Goal: Transaction & Acquisition: Register for event/course

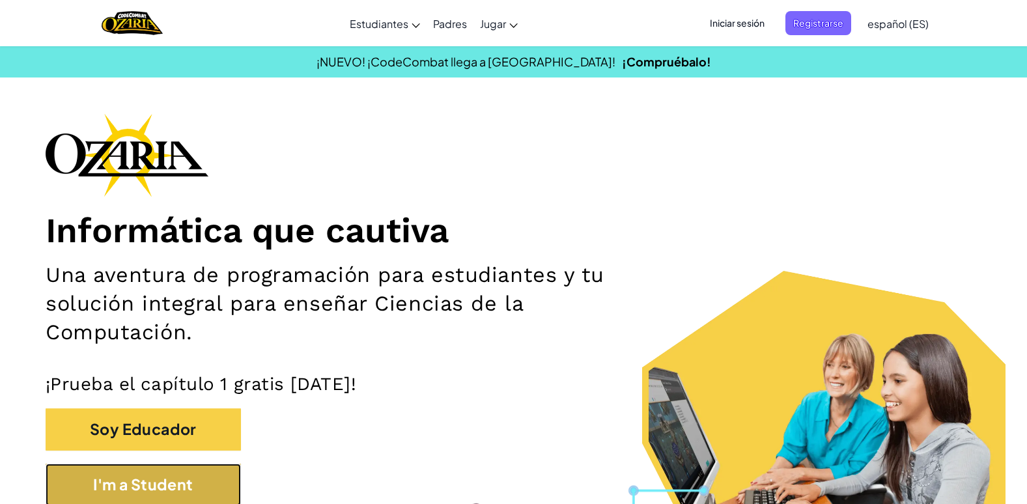
click at [157, 468] on button "I'm a Student" at bounding box center [143, 485] width 195 height 42
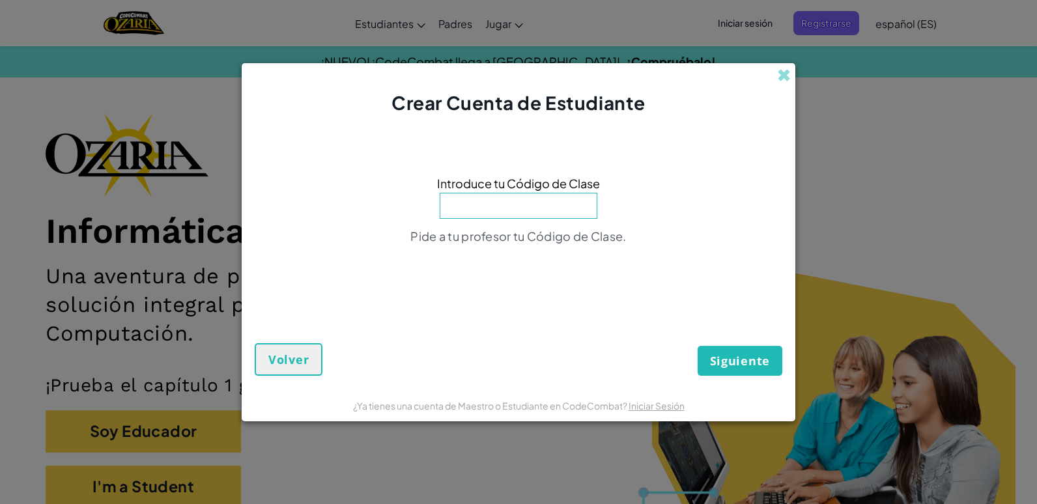
click at [491, 202] on input at bounding box center [519, 206] width 158 height 26
type input "PathBoatShape"
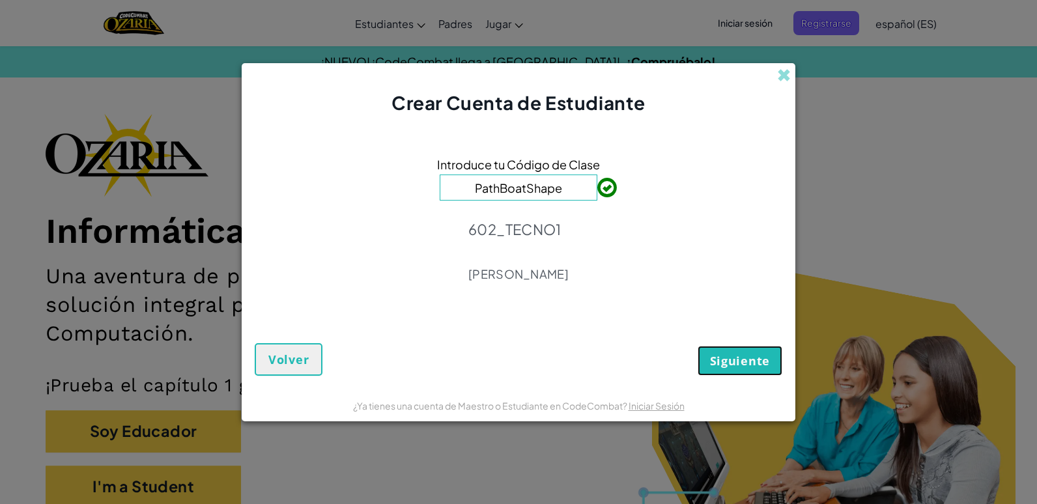
click at [739, 370] on button "Siguiente" at bounding box center [740, 361] width 85 height 30
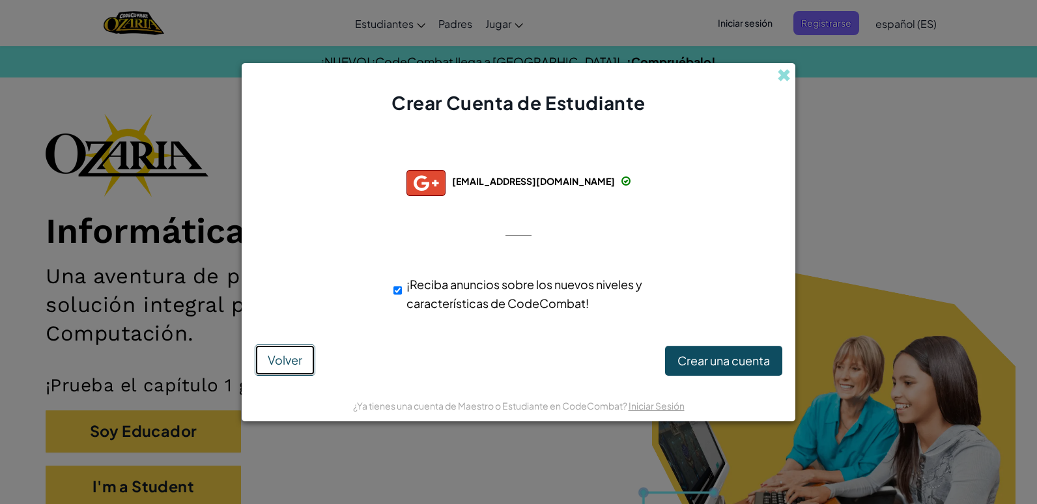
click at [294, 362] on span "Volver" at bounding box center [285, 359] width 35 height 15
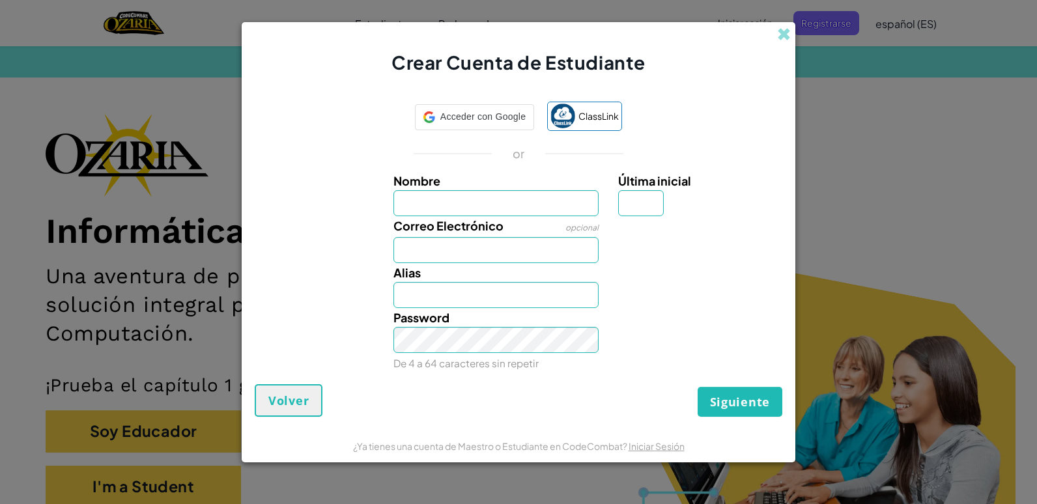
click at [554, 196] on input "Nombre" at bounding box center [496, 203] width 206 height 26
type input "[PERSON_NAME]"
type input "h"
type input "[EMAIL_ADDRESS][DOMAIN_NAME]"
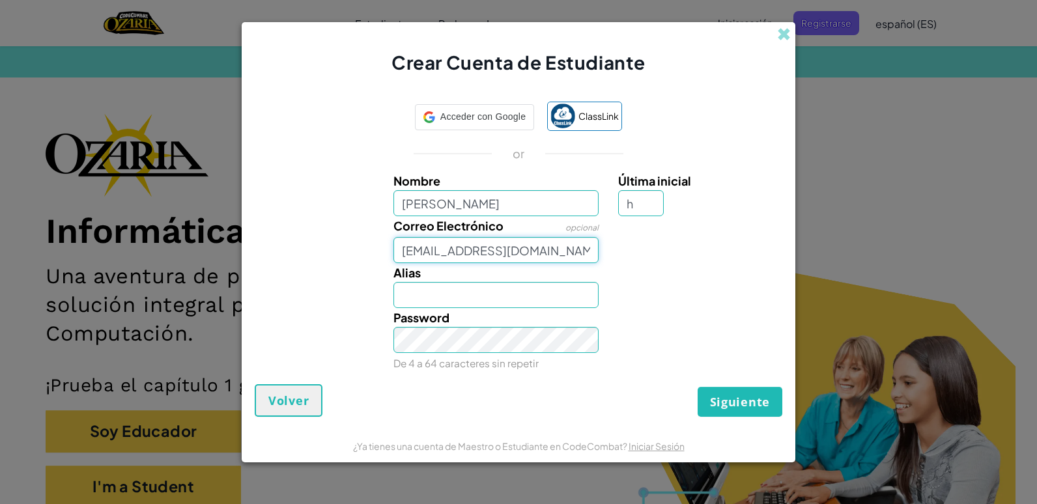
type input "[PERSON_NAME]"
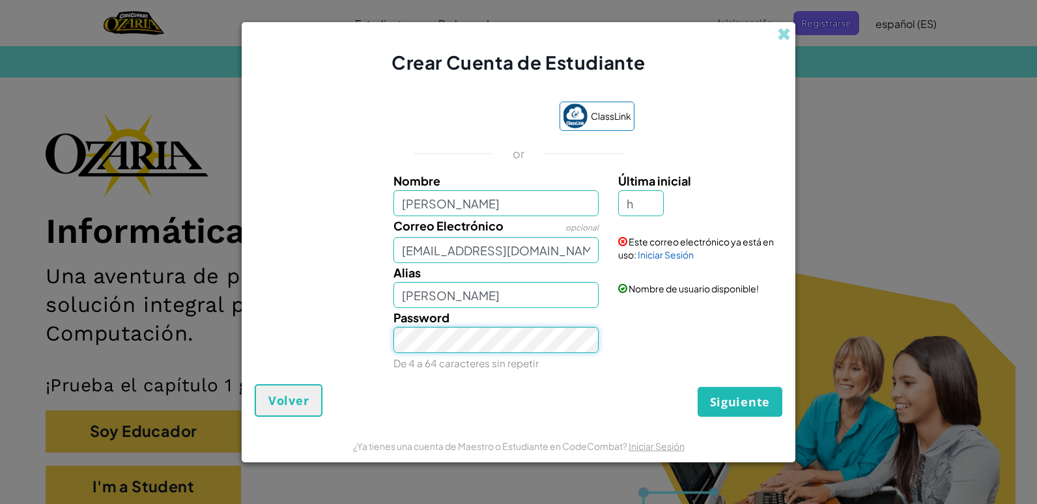
click at [698, 387] on button "Siguiente" at bounding box center [740, 402] width 85 height 30
click at [787, 40] on span at bounding box center [784, 34] width 14 height 14
